Goal: Task Accomplishment & Management: Use online tool/utility

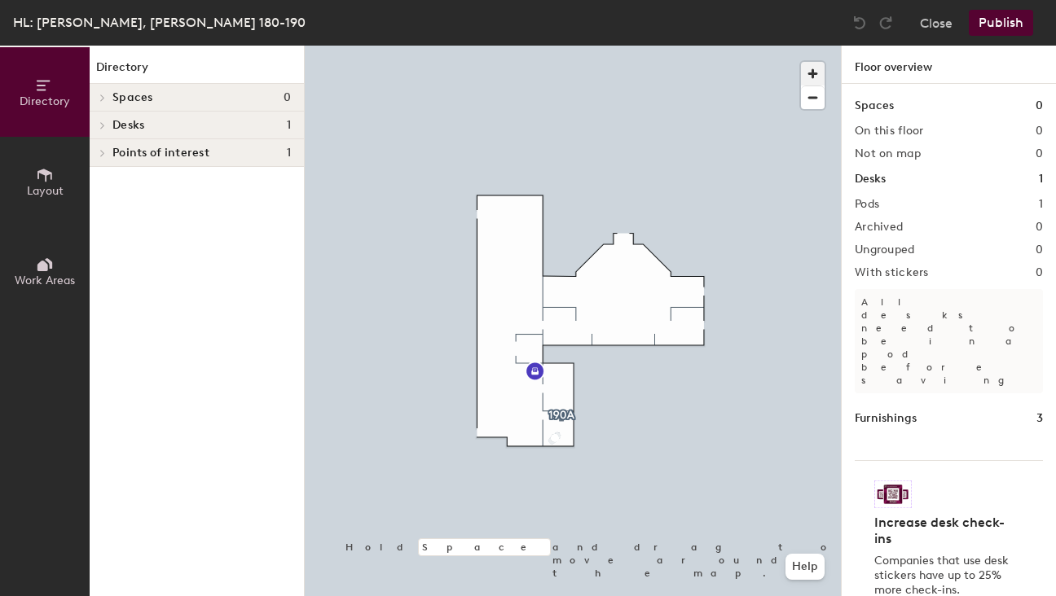
click at [815, 68] on span "button" at bounding box center [813, 74] width 24 height 24
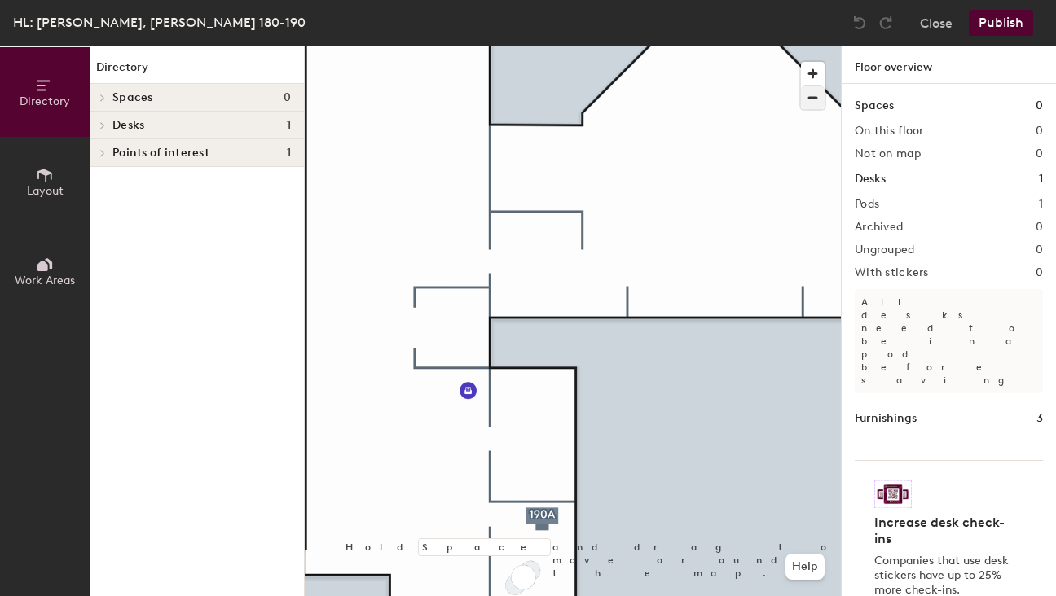
click at [547, 46] on div at bounding box center [573, 46] width 536 height 0
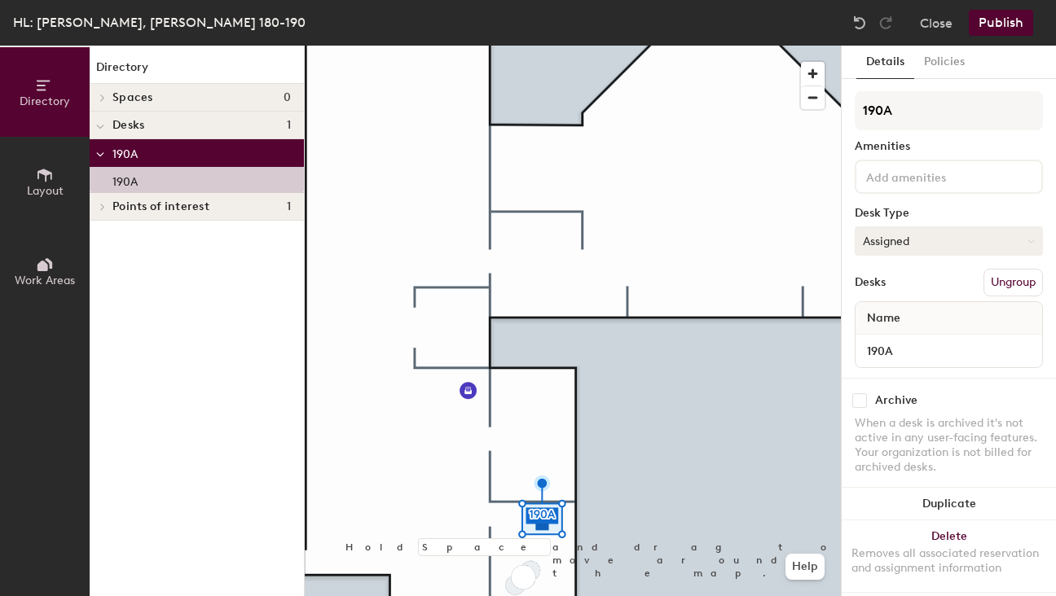
click at [922, 237] on button "Assigned" at bounding box center [949, 240] width 188 height 29
click at [888, 265] on div "190A Amenities Desk Type Assigned Assigned Hot Hoteled Desks Ungroup Name 190A" at bounding box center [949, 234] width 188 height 287
click at [934, 243] on button "Assigned" at bounding box center [949, 240] width 188 height 29
click at [953, 62] on button "Policies" at bounding box center [944, 62] width 60 height 33
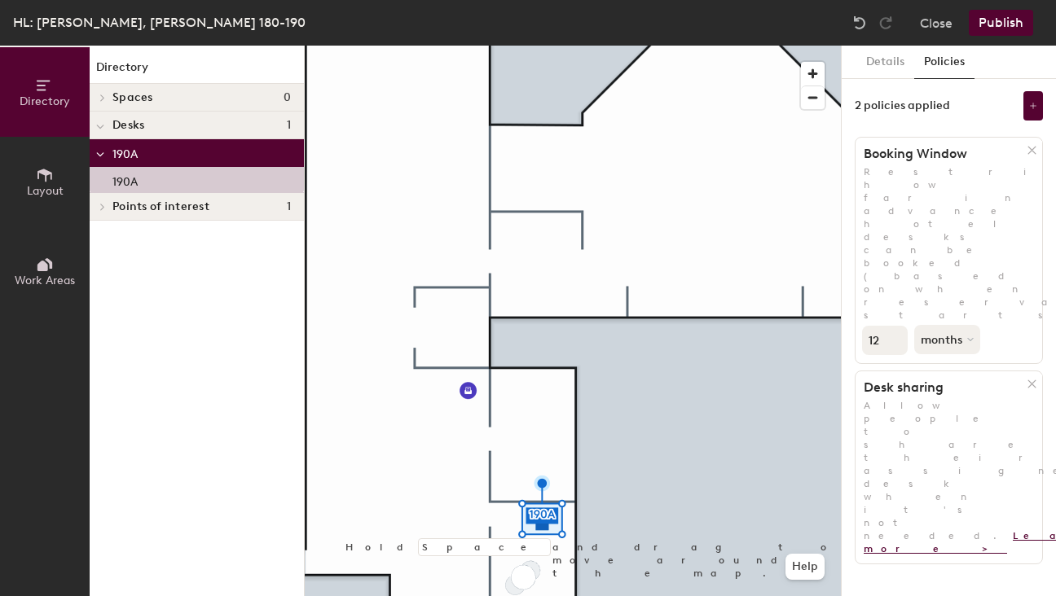
click at [880, 530] on link "Learn more >" at bounding box center [995, 542] width 262 height 24
click at [896, 68] on button "Details" at bounding box center [885, 62] width 58 height 33
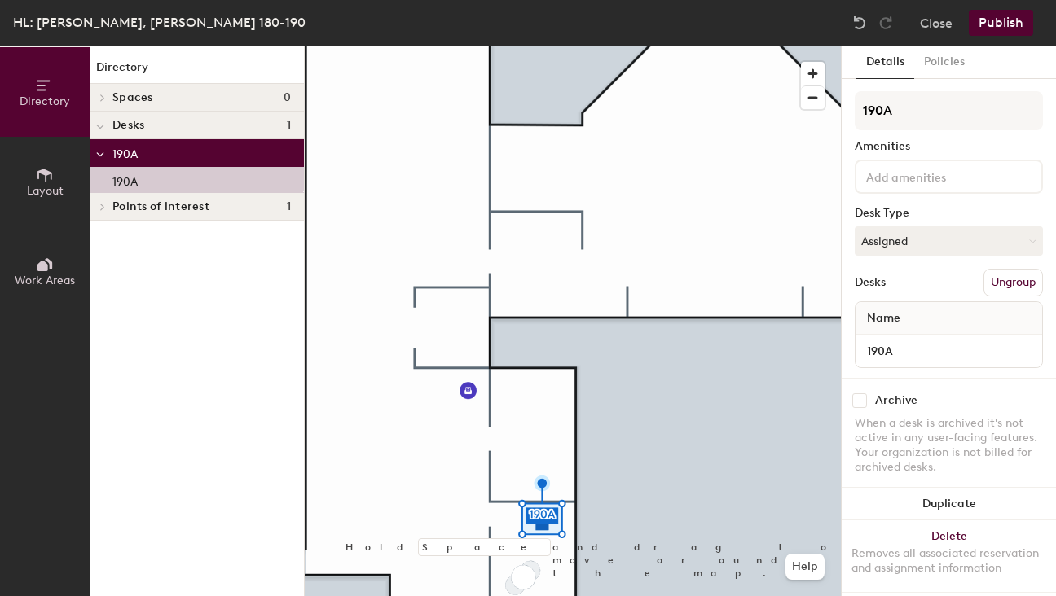
click at [951, 183] on input at bounding box center [936, 176] width 147 height 20
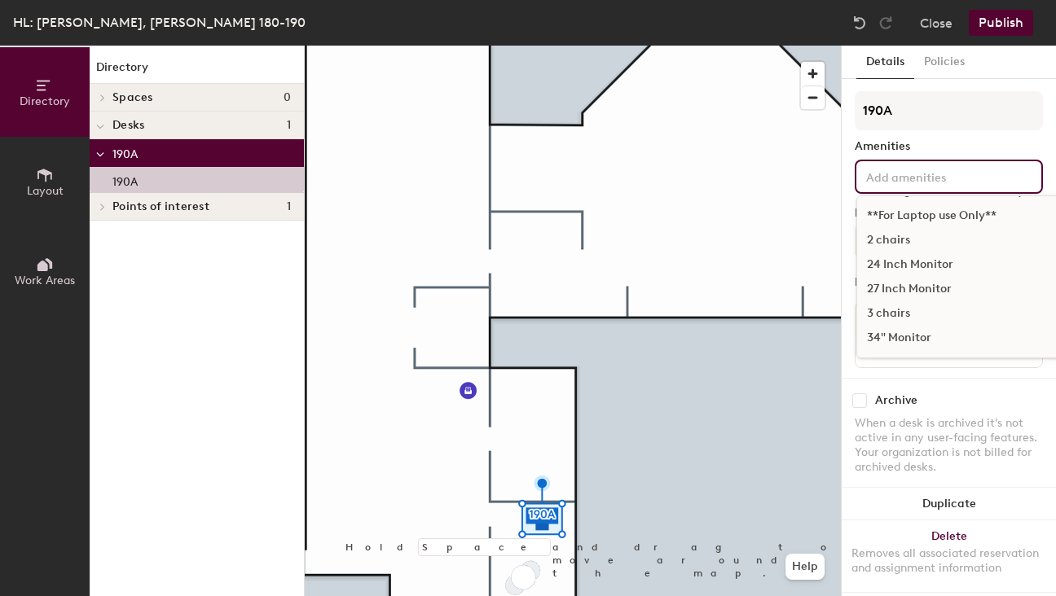
scroll to position [36, 0]
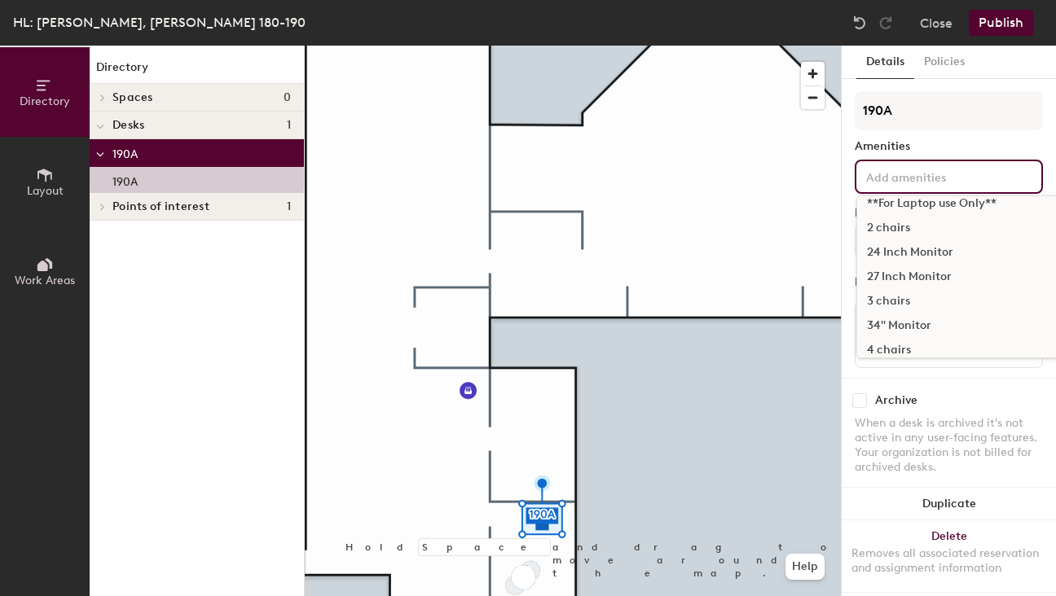
click at [894, 257] on div "24 Inch Monitor" at bounding box center [1041, 252] width 369 height 24
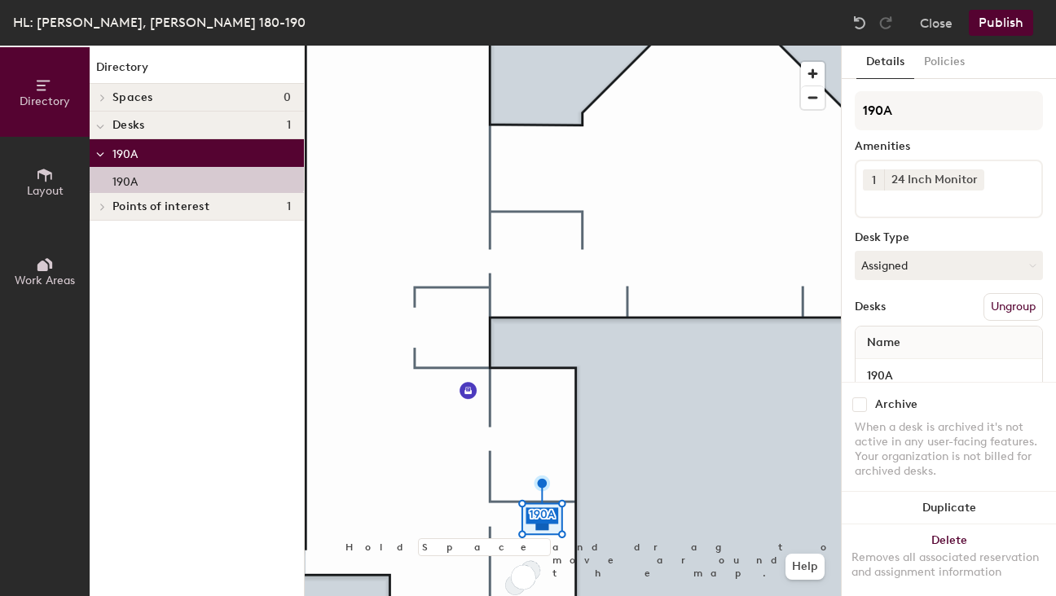
click at [975, 132] on div "190A Amenities 1 24 Inch Monitor Desk Type Assigned Desks Ungroup Name 190A" at bounding box center [949, 246] width 188 height 311
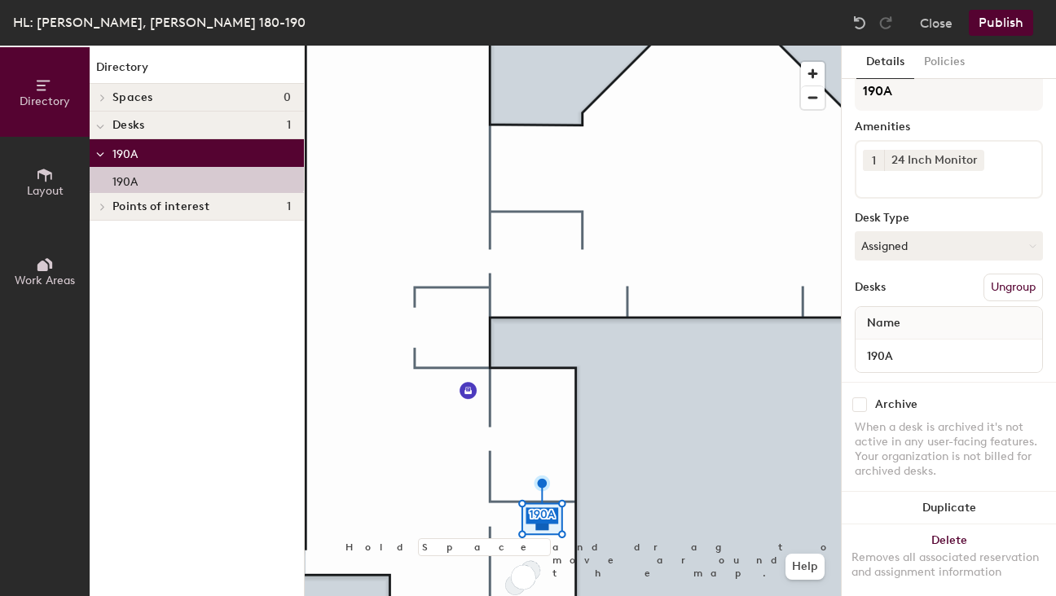
scroll to position [33, 0]
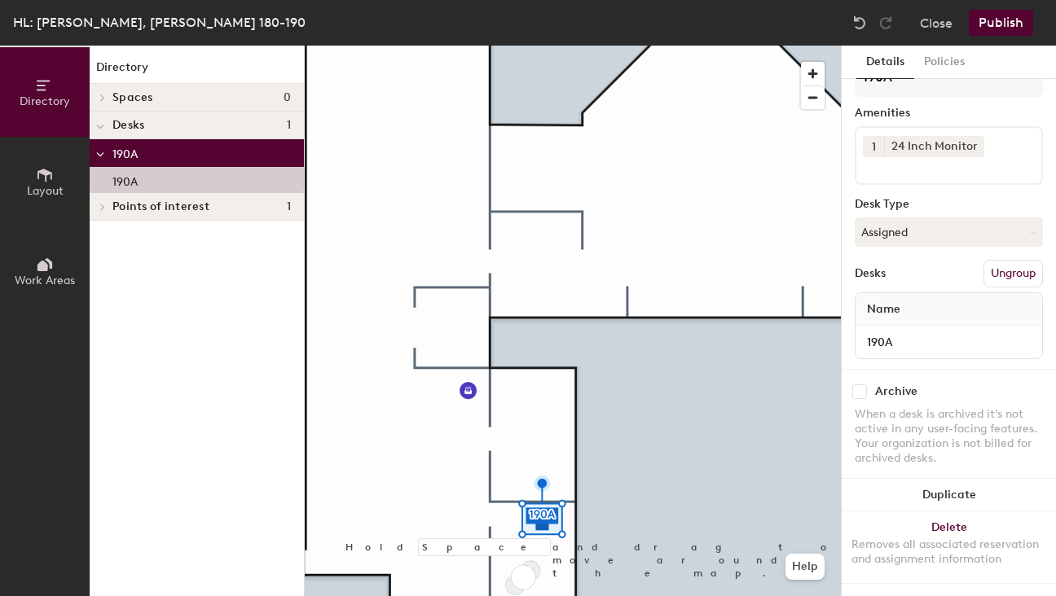
click at [1011, 269] on button "Ungroup" at bounding box center [1012, 274] width 59 height 28
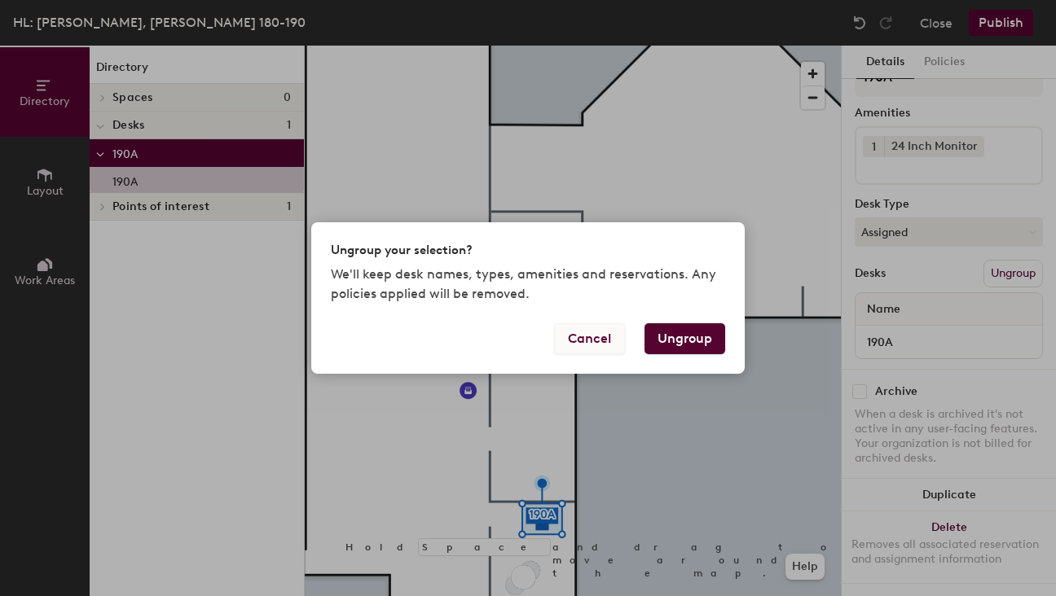
click at [596, 341] on button "Cancel" at bounding box center [589, 338] width 71 height 31
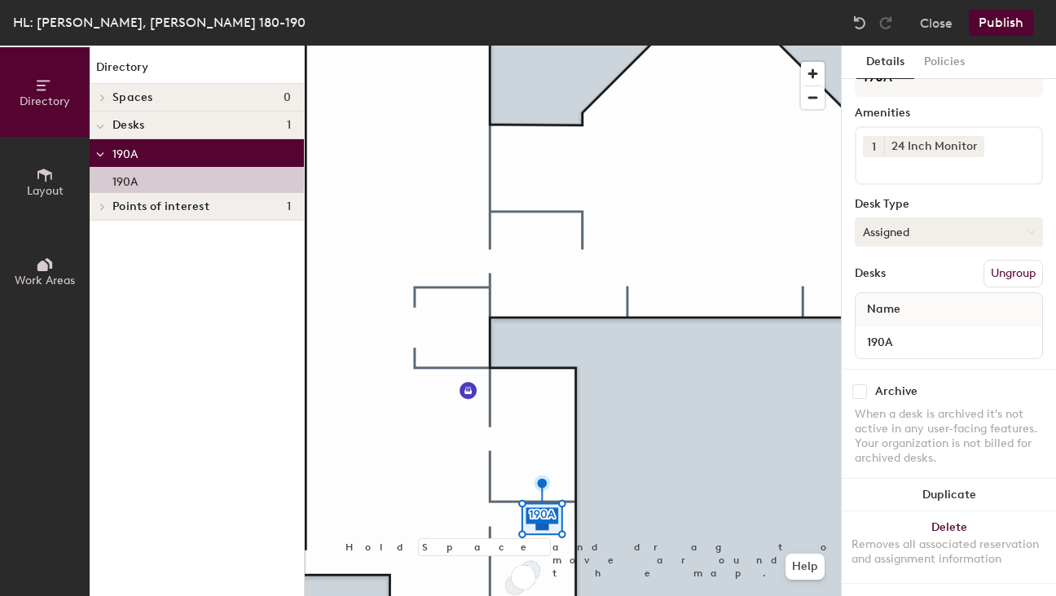
click at [937, 238] on button "Assigned" at bounding box center [949, 232] width 188 height 29
click at [899, 284] on div "Assigned" at bounding box center [936, 282] width 163 height 24
click at [904, 272] on div "Desks Ungroup" at bounding box center [949, 274] width 188 height 28
click at [885, 341] on input "190A" at bounding box center [949, 342] width 180 height 23
click at [937, 266] on div "Desks Ungroup" at bounding box center [949, 274] width 188 height 28
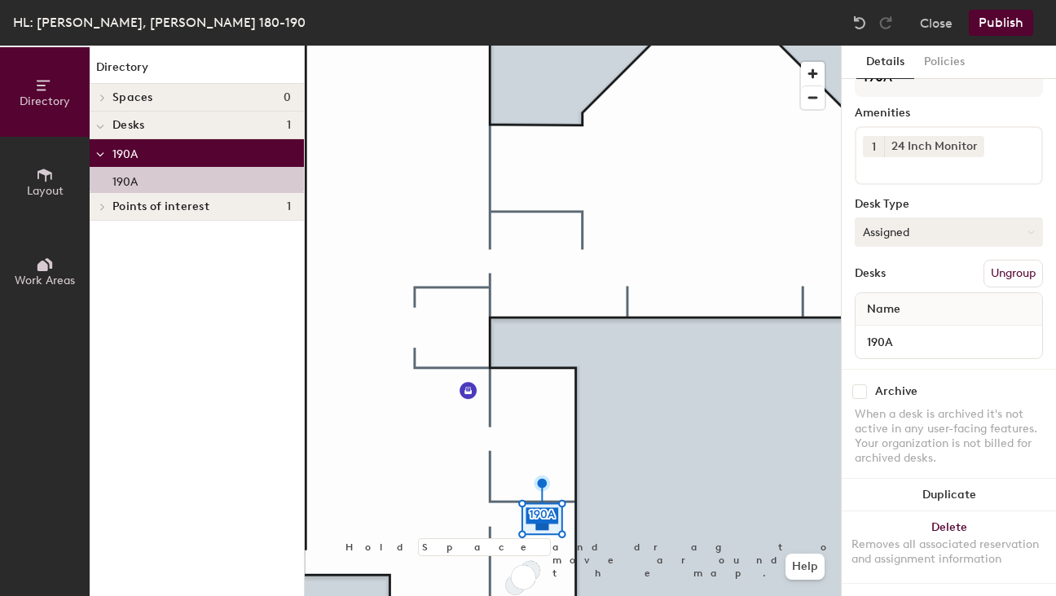
click at [915, 231] on button "Assigned" at bounding box center [949, 232] width 188 height 29
click at [886, 327] on div "Hoteled" at bounding box center [936, 331] width 163 height 24
click at [1005, 33] on button "Publish" at bounding box center [1001, 23] width 64 height 26
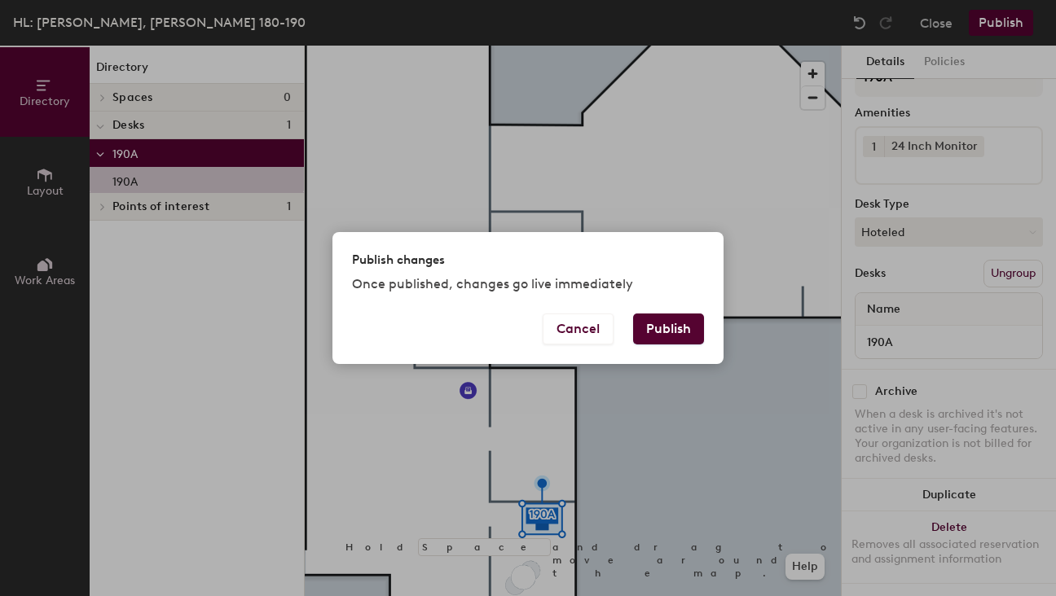
click at [641, 330] on button "Publish" at bounding box center [668, 329] width 71 height 31
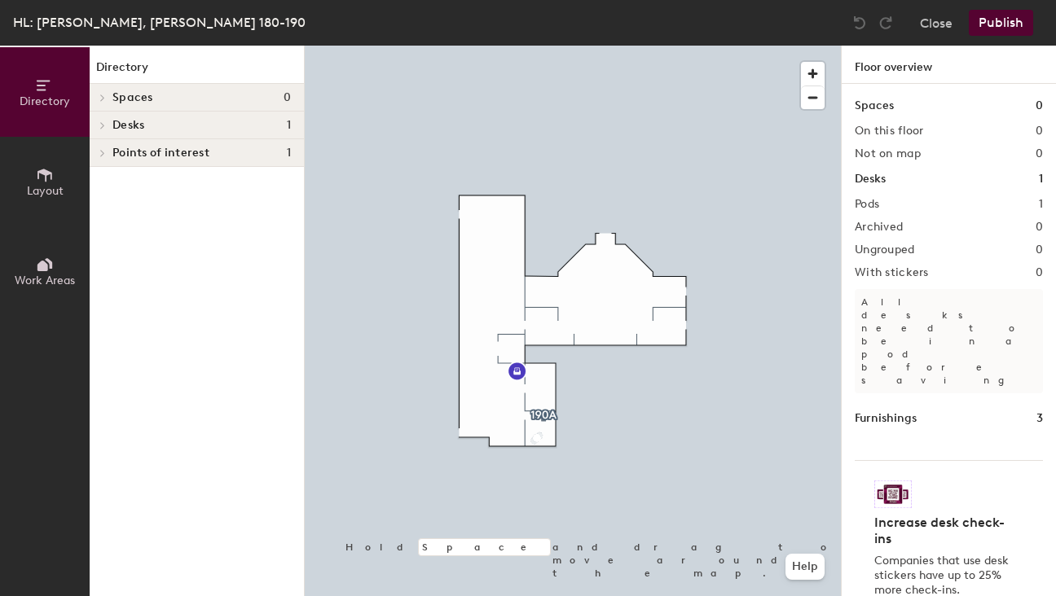
click at [247, 121] on h4 "Desks 1" at bounding box center [201, 125] width 178 height 13
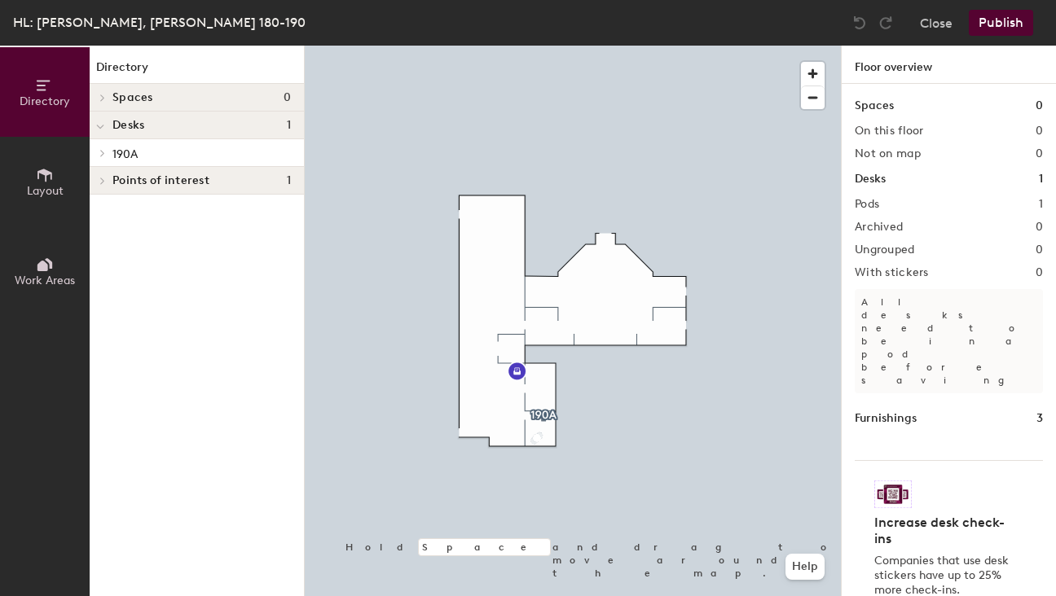
click at [233, 155] on p "190A" at bounding box center [201, 153] width 178 height 21
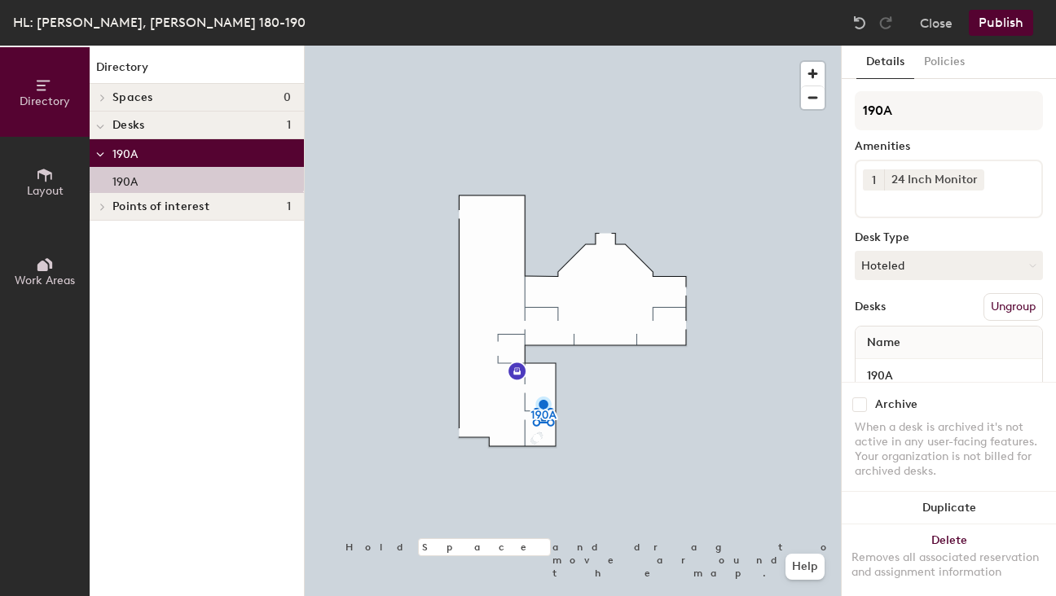
click at [945, 201] on input at bounding box center [936, 201] width 147 height 20
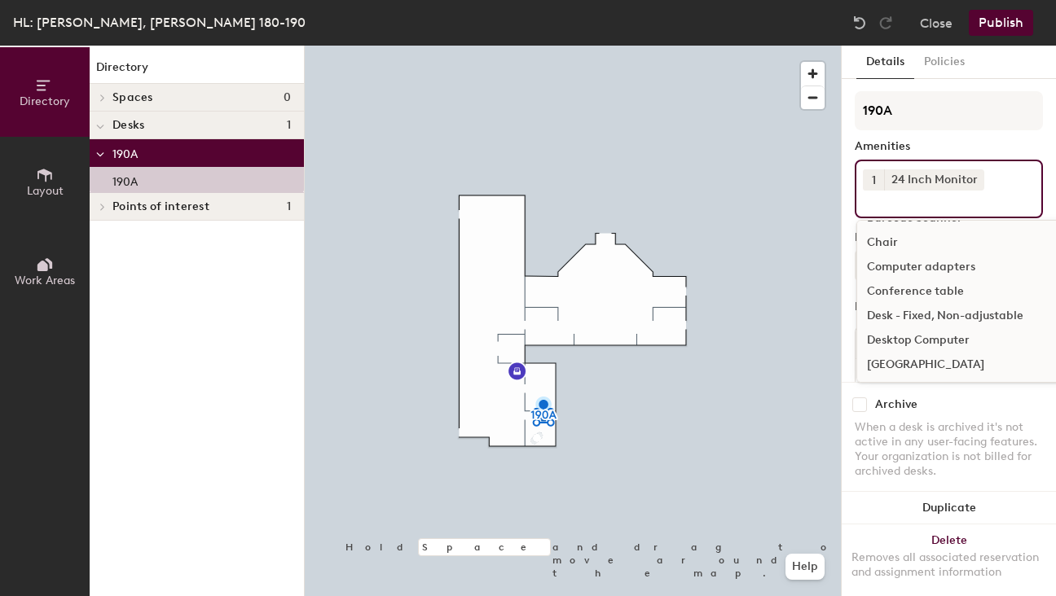
scroll to position [393, 0]
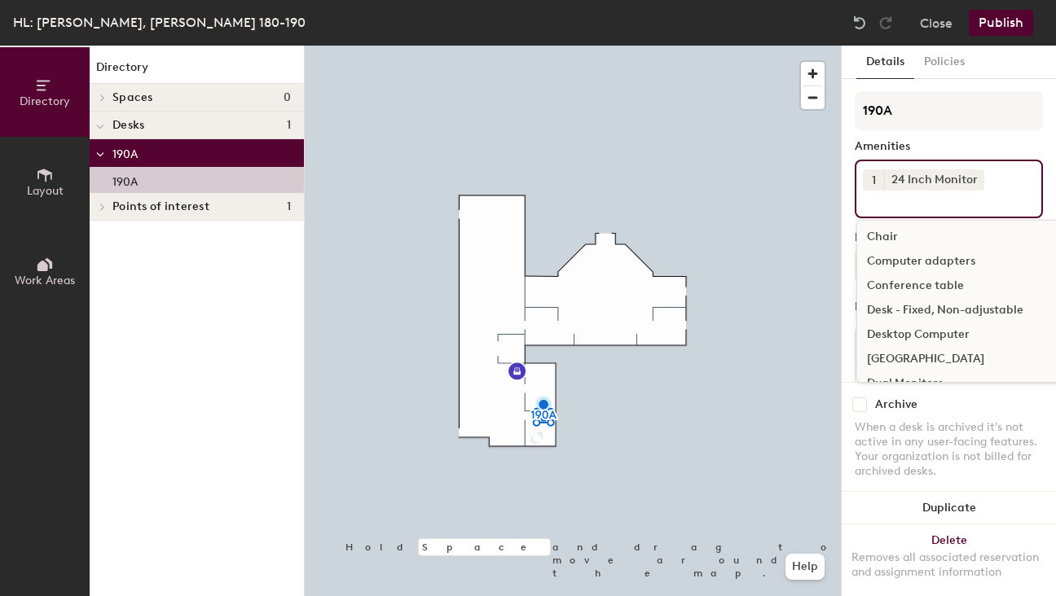
click at [890, 240] on div "Chair" at bounding box center [1041, 237] width 369 height 24
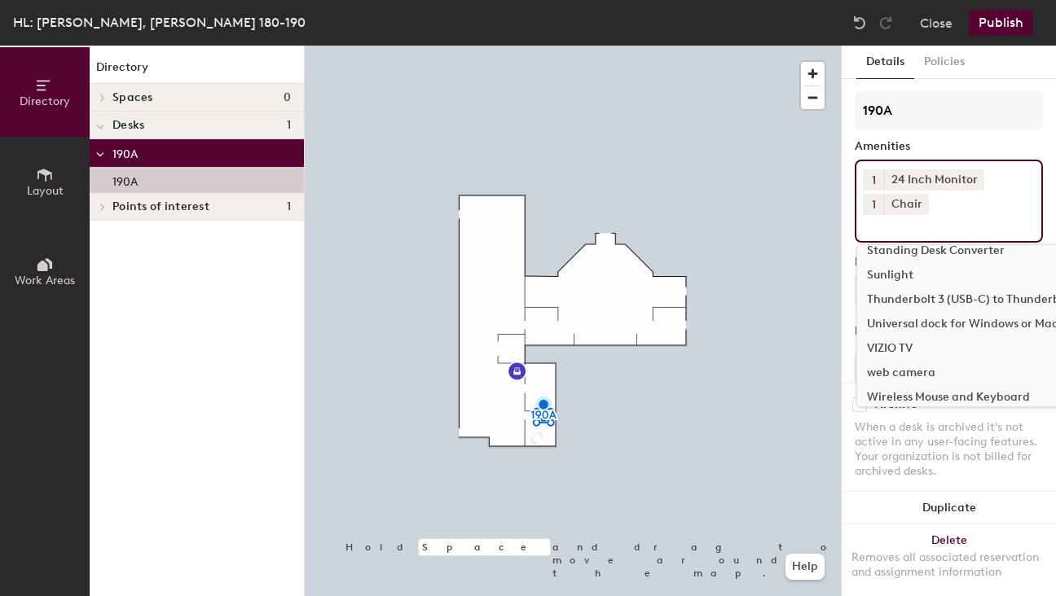
scroll to position [1171, 0]
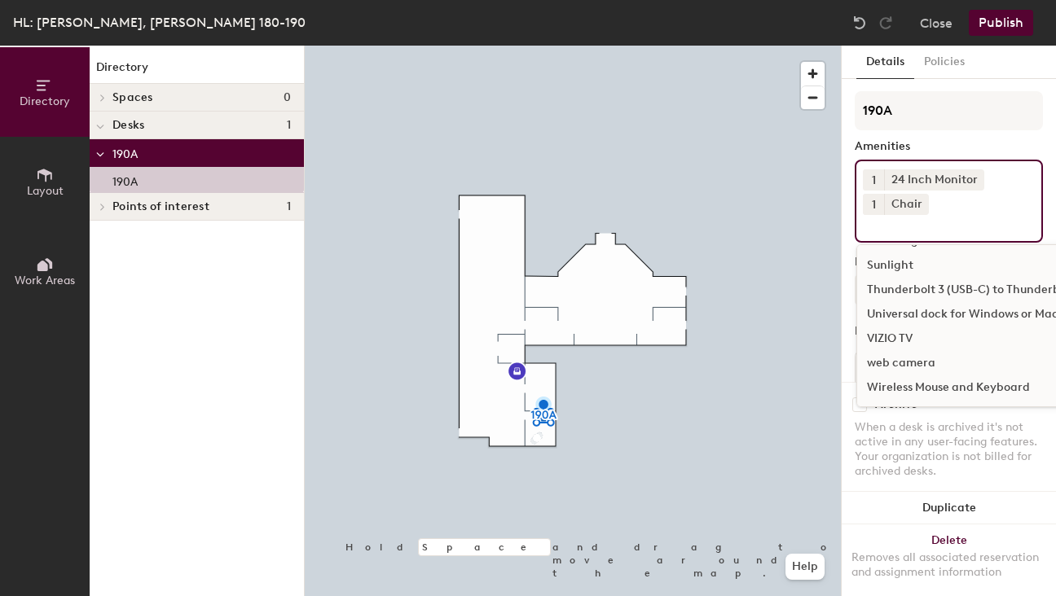
click at [1045, 145] on div "Details Policies 190A Amenities 1 24 Inch Monitor 1 Chair ** Designated for Zoo…" at bounding box center [949, 321] width 214 height 551
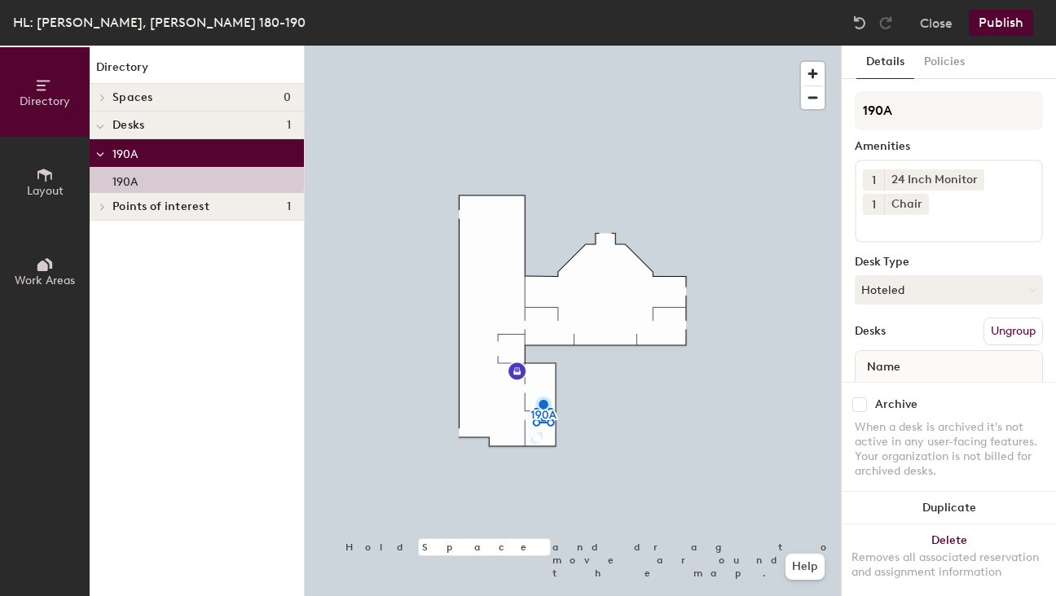
click at [1015, 20] on button "Publish" at bounding box center [1001, 23] width 64 height 26
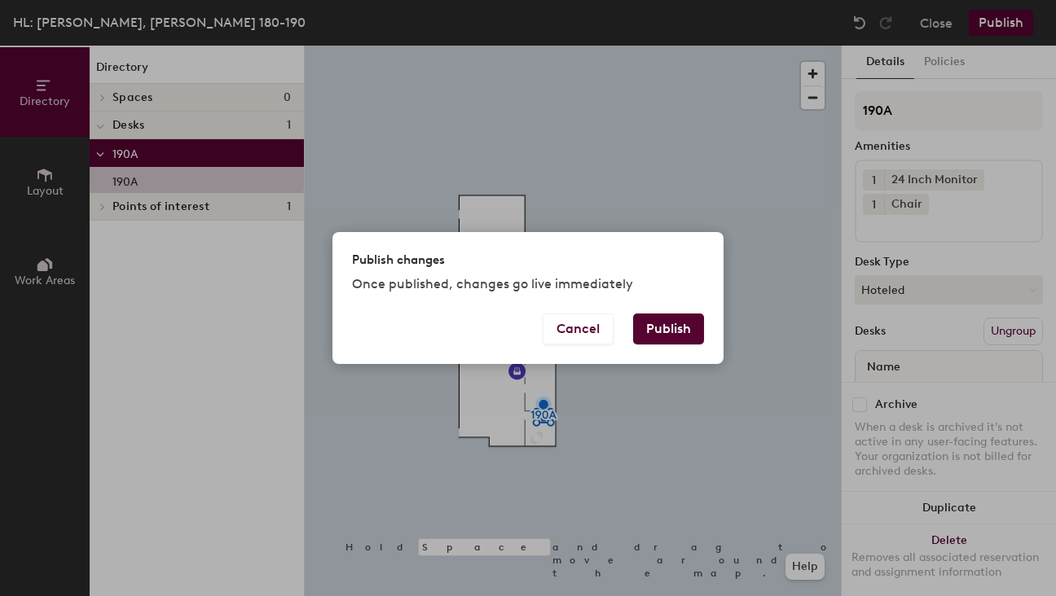
click at [679, 321] on button "Publish" at bounding box center [668, 329] width 71 height 31
